Goal: Task Accomplishment & Management: Manage account settings

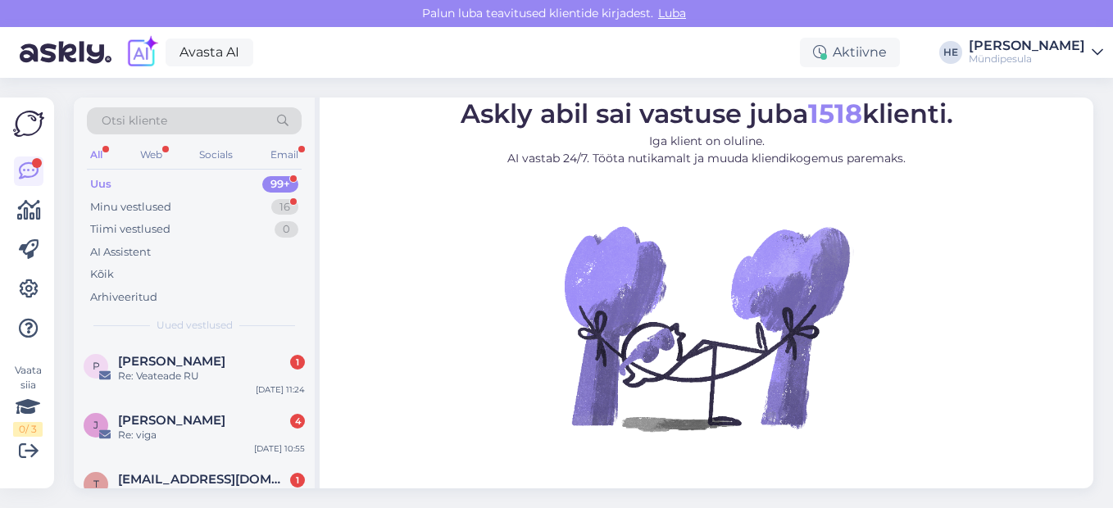
click at [94, 180] on div "Uus" at bounding box center [100, 184] width 21 height 16
click at [150, 358] on span "[PERSON_NAME]" at bounding box center [171, 361] width 107 height 15
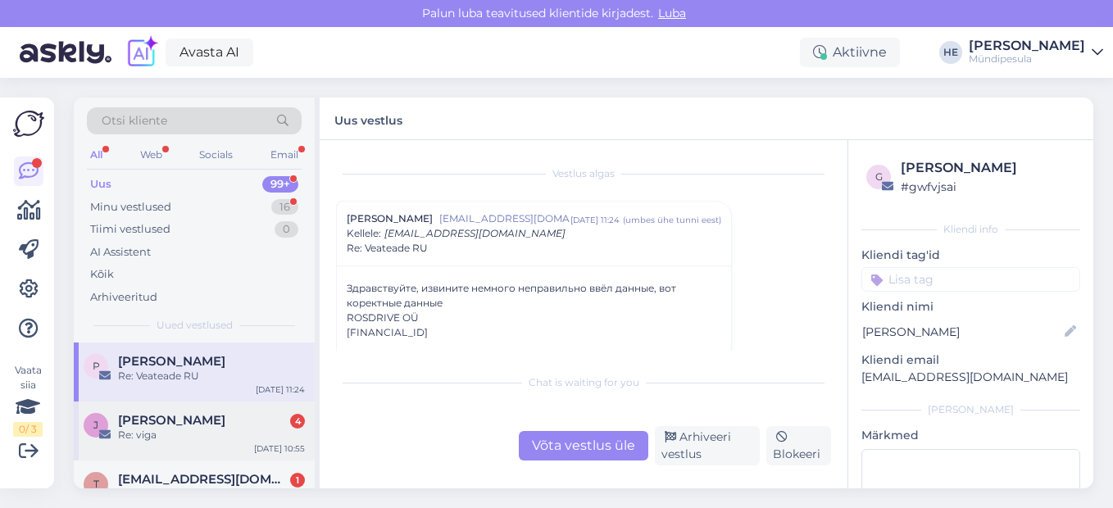
click at [138, 426] on span "[PERSON_NAME]" at bounding box center [171, 420] width 107 height 15
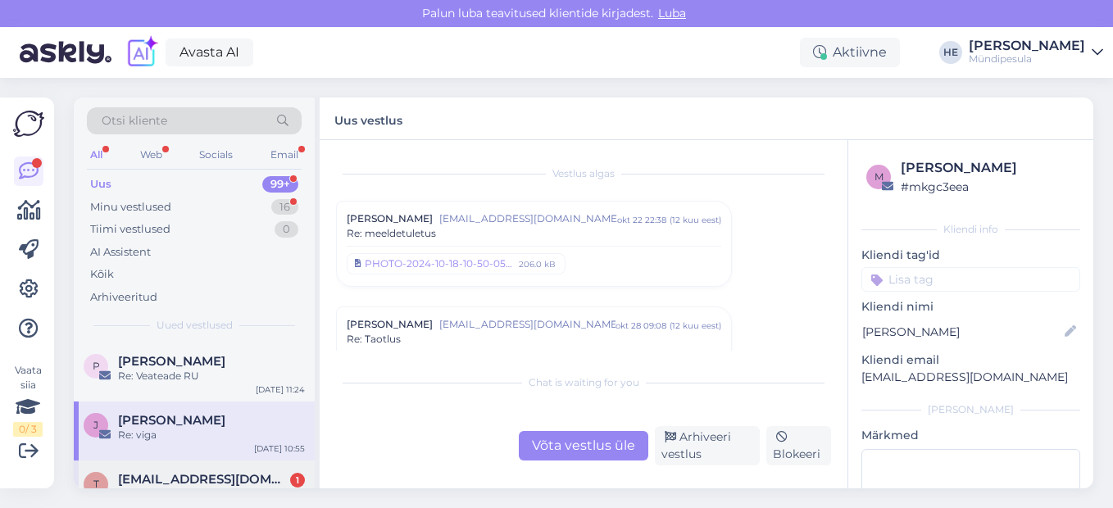
scroll to position [7616, 0]
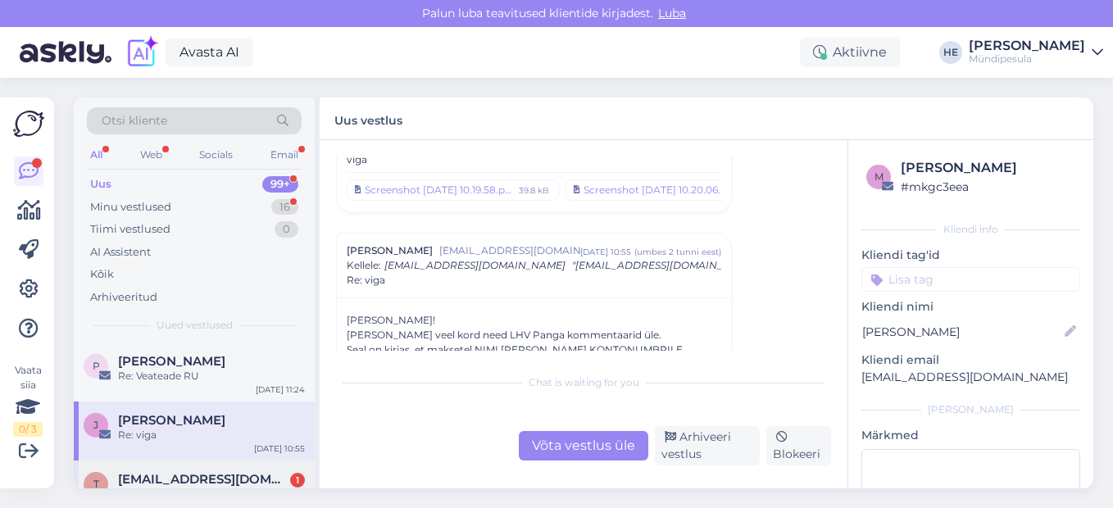
click at [155, 475] on span "[EMAIL_ADDRESS][DOMAIN_NAME]" at bounding box center [203, 479] width 170 height 15
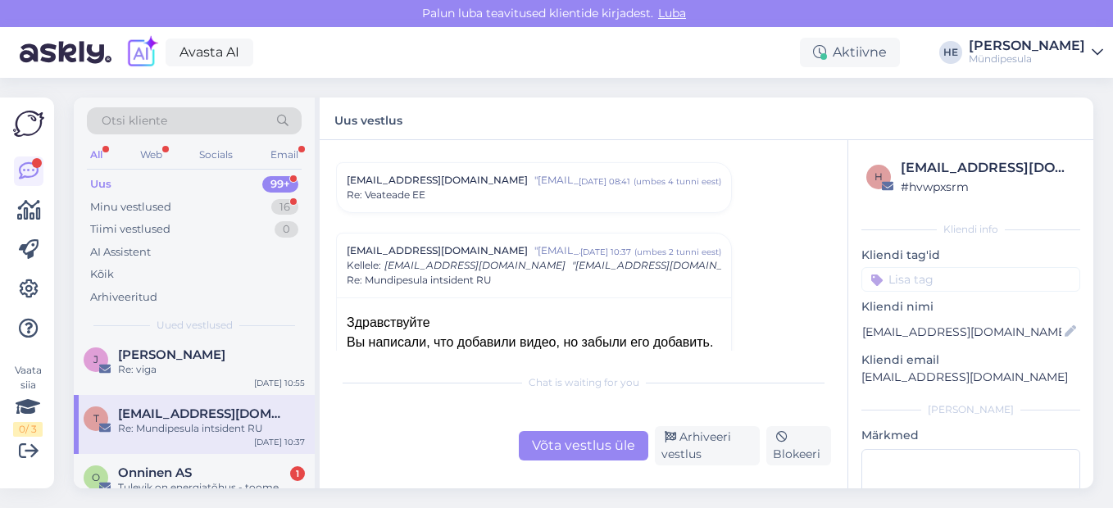
scroll to position [98, 0]
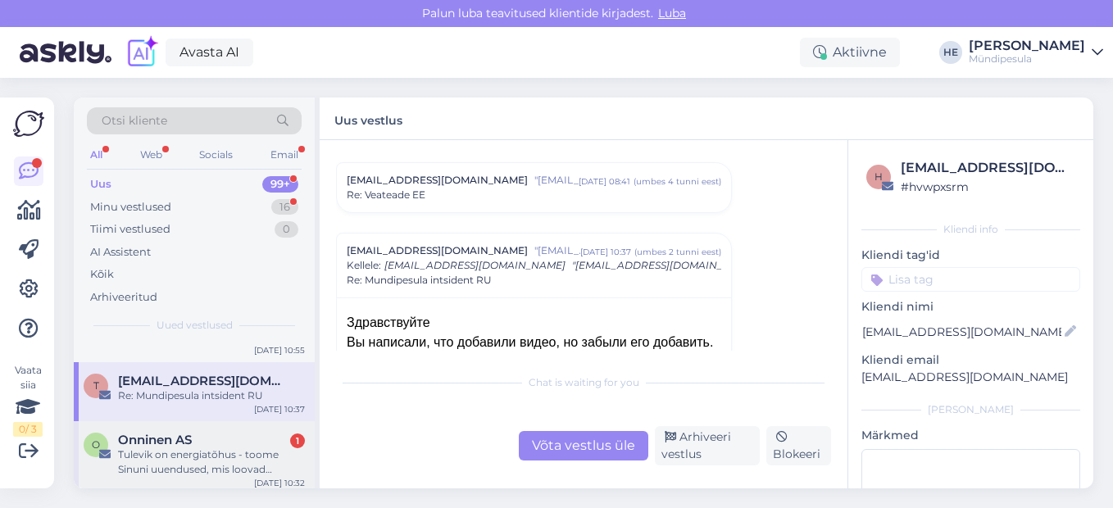
click at [154, 451] on div "Tulevik on energiatõhus - toome Sinuni uuendused, mis loovad väärtust [PERSON_N…" at bounding box center [211, 463] width 187 height 30
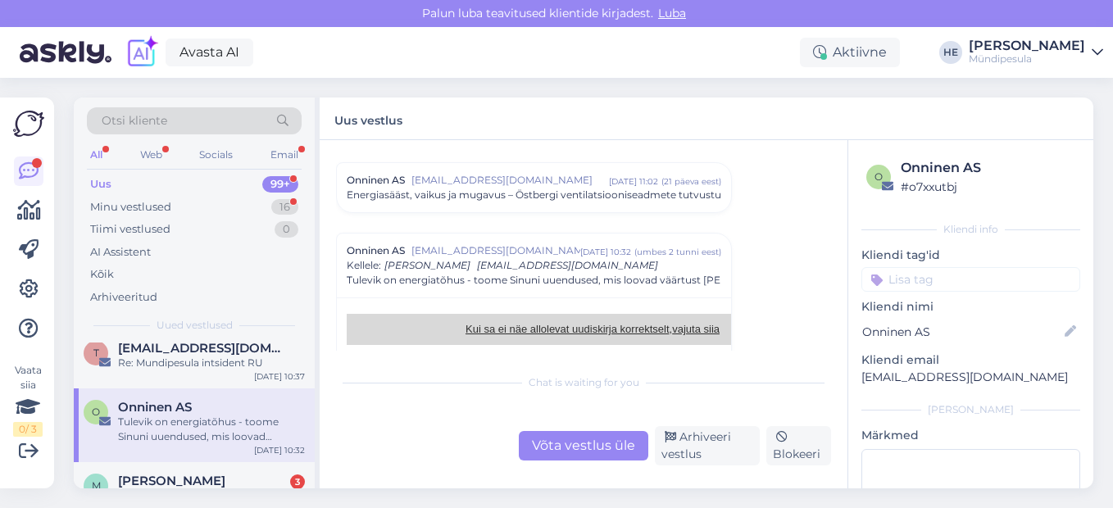
scroll to position [164, 0]
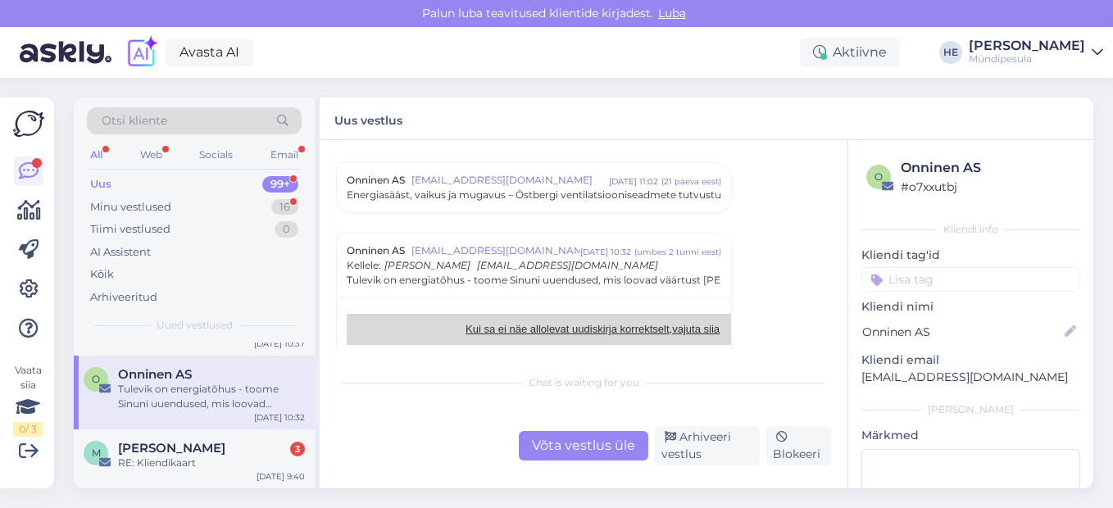
click at [154, 451] on span "[PERSON_NAME]" at bounding box center [171, 448] width 107 height 15
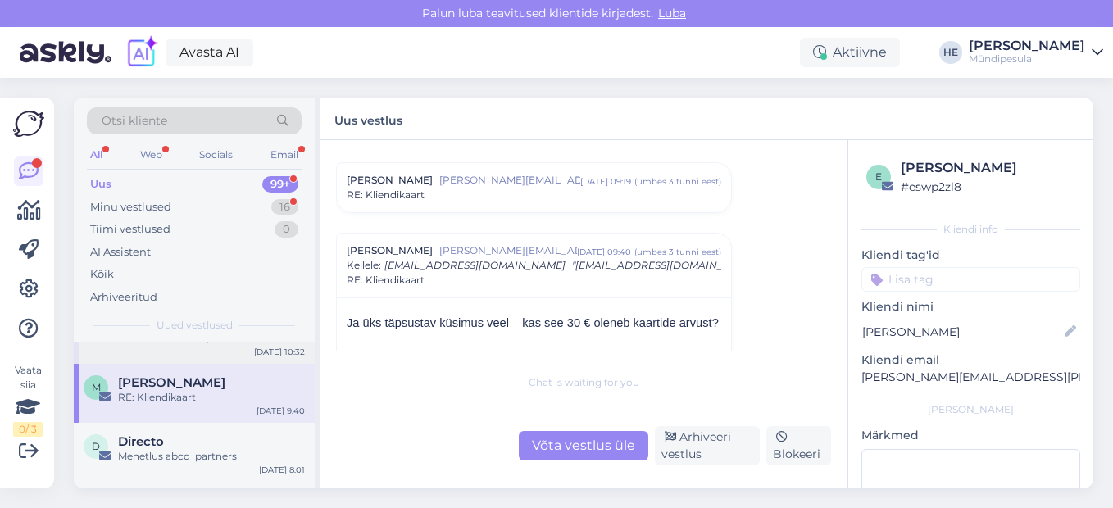
scroll to position [262, 0]
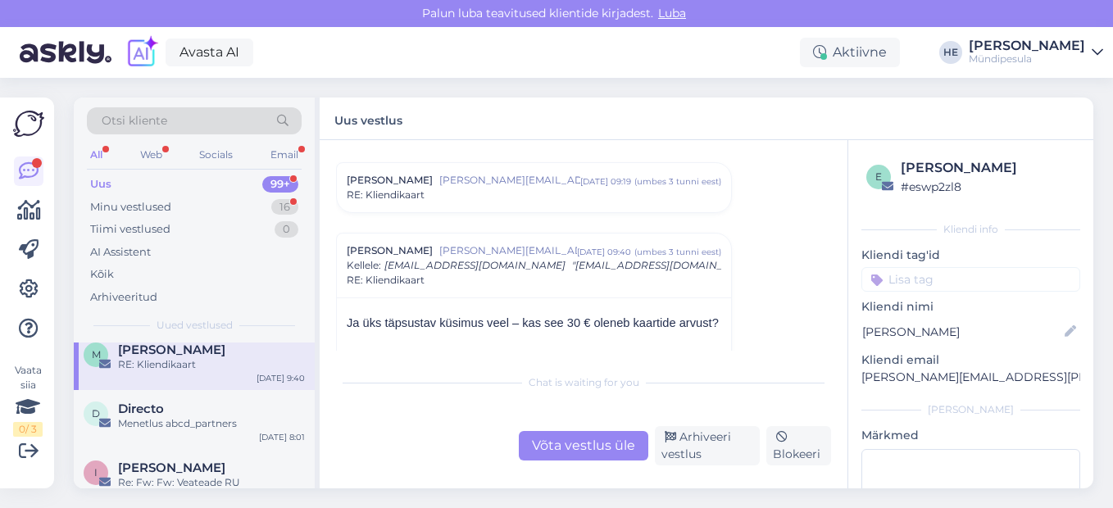
click at [96, 155] on div "All" at bounding box center [96, 154] width 19 height 21
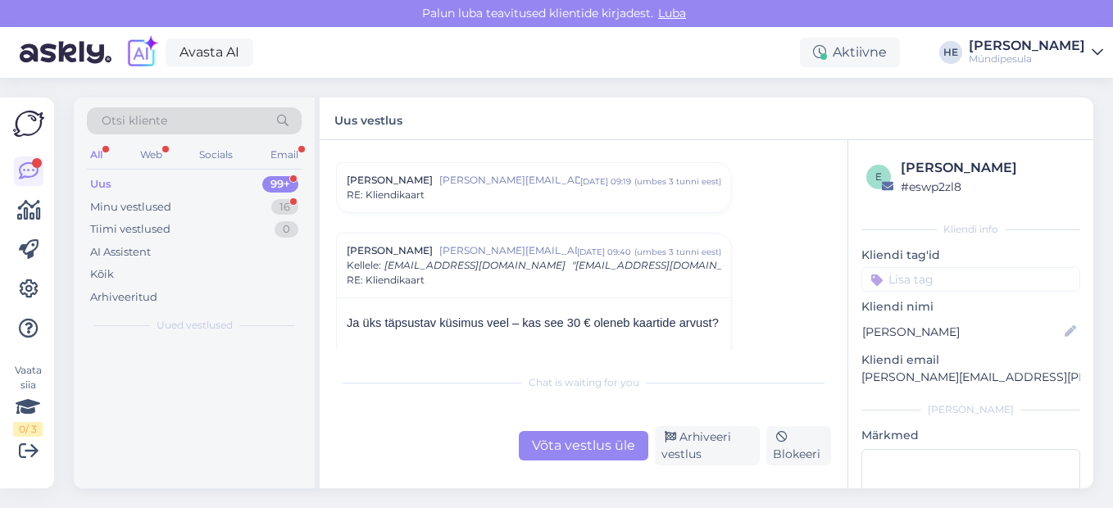
scroll to position [0, 0]
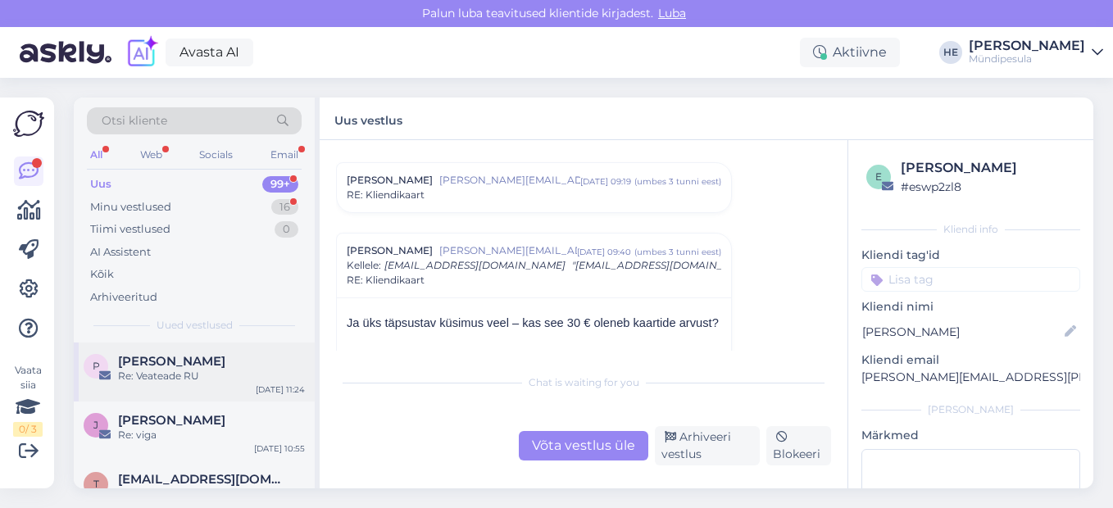
click at [144, 366] on span "[PERSON_NAME]" at bounding box center [171, 361] width 107 height 15
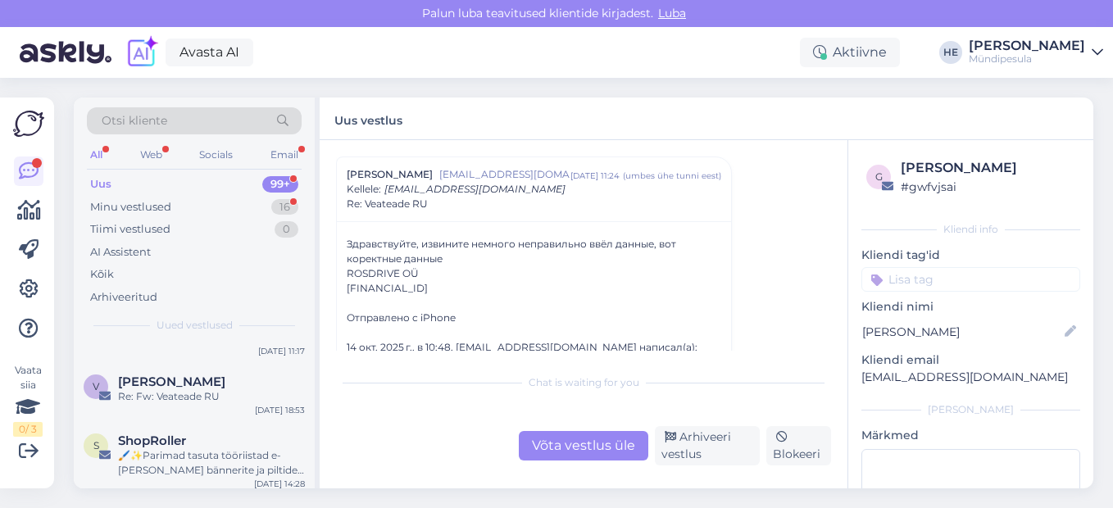
scroll to position [1606, 0]
click at [152, 152] on div "Web" at bounding box center [151, 154] width 29 height 21
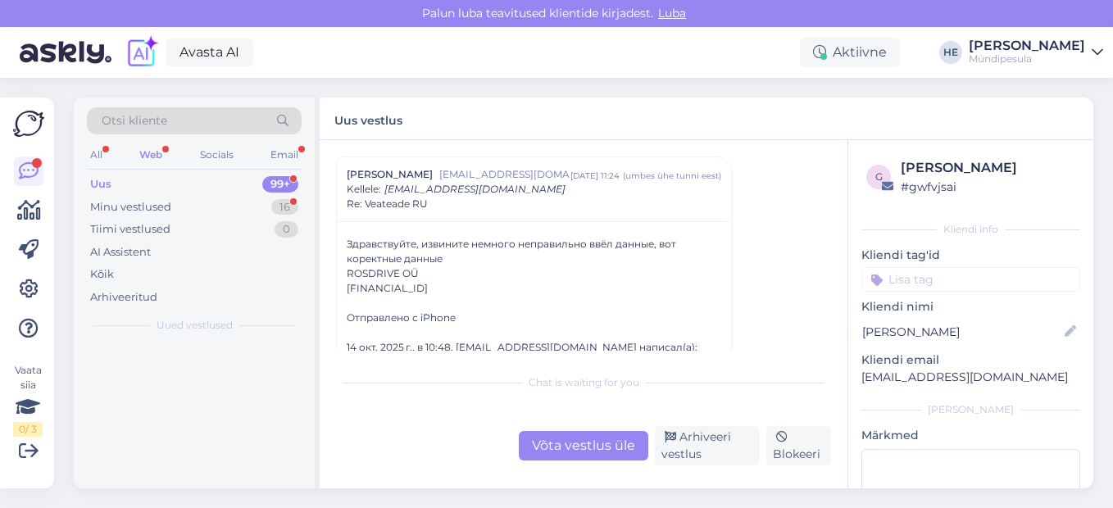
scroll to position [0, 0]
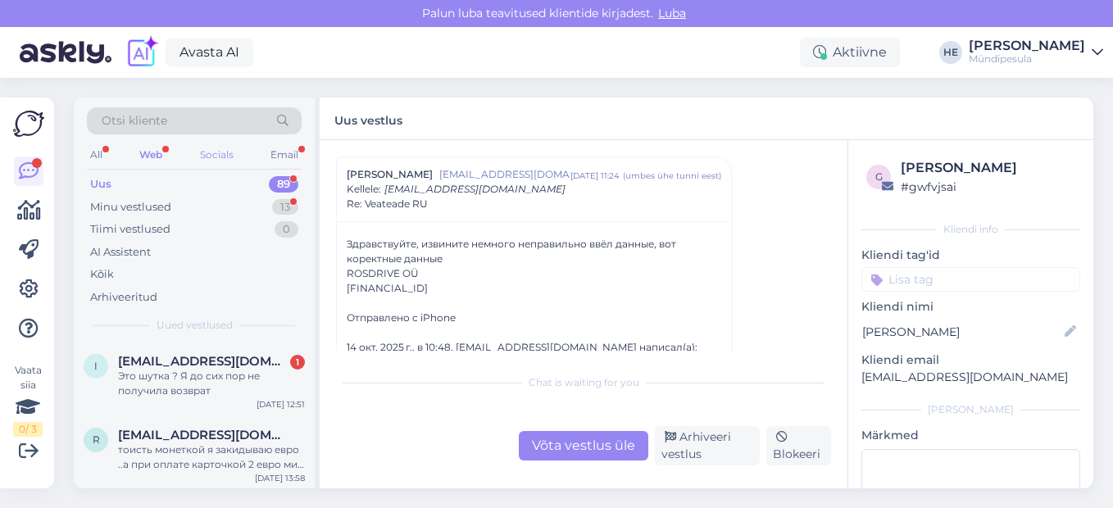
click at [213, 153] on div "Socials" at bounding box center [217, 154] width 40 height 21
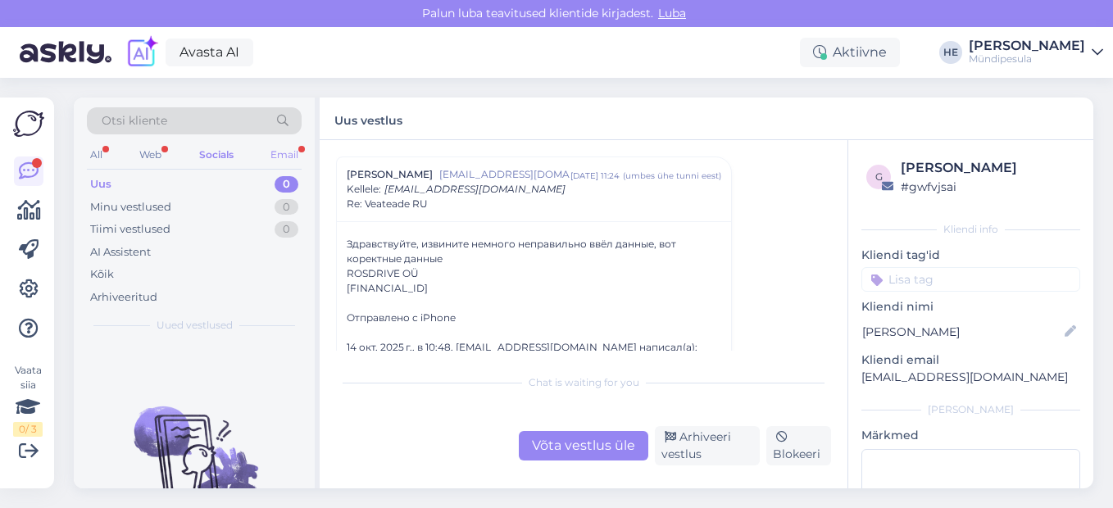
click at [278, 152] on div "Email" at bounding box center [284, 154] width 34 height 21
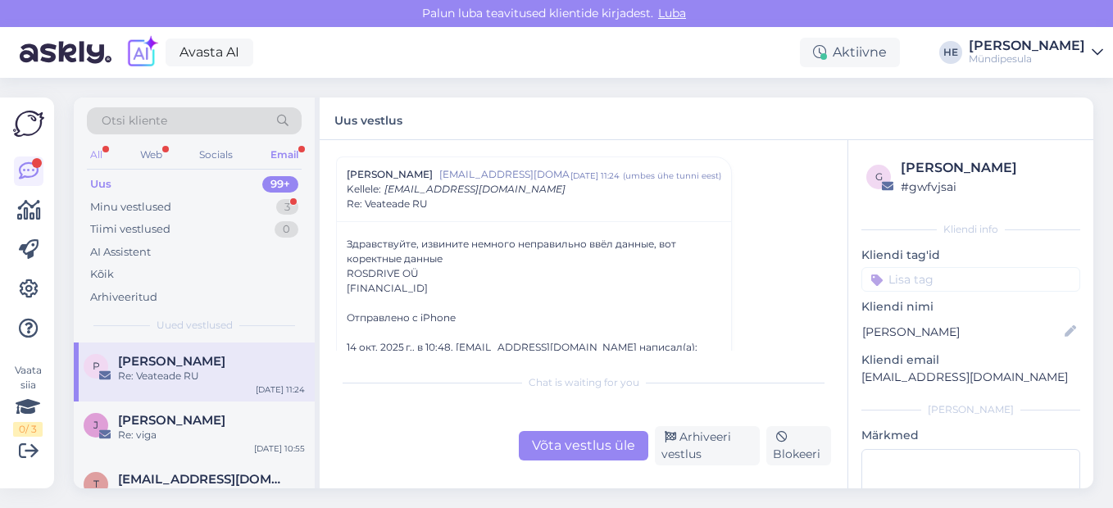
click at [93, 155] on div "All" at bounding box center [96, 154] width 19 height 21
click at [1097, 52] on icon at bounding box center [1097, 52] width 11 height 13
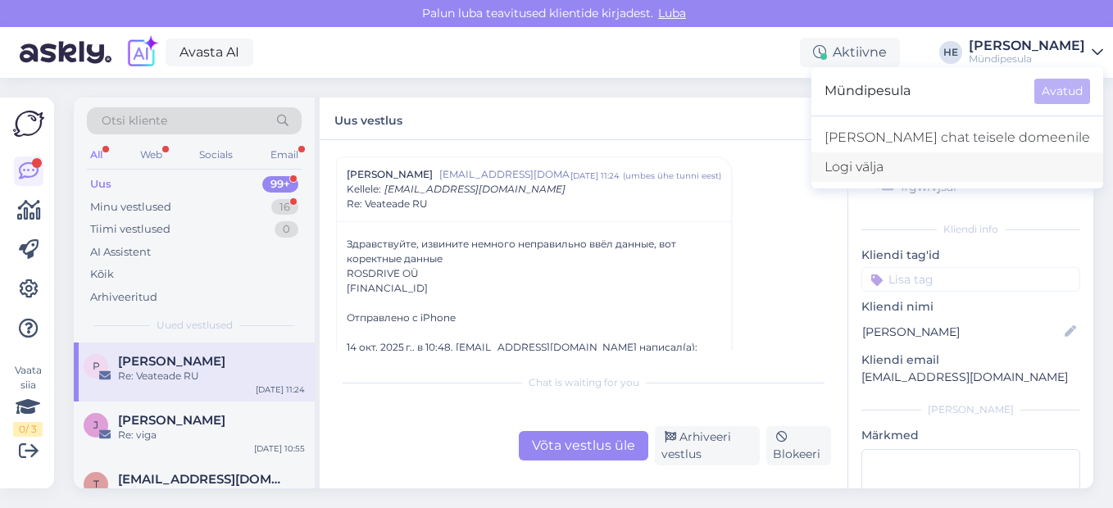
click at [945, 162] on div "Logi välja" at bounding box center [957, 167] width 292 height 30
